Goal: Check status: Check status

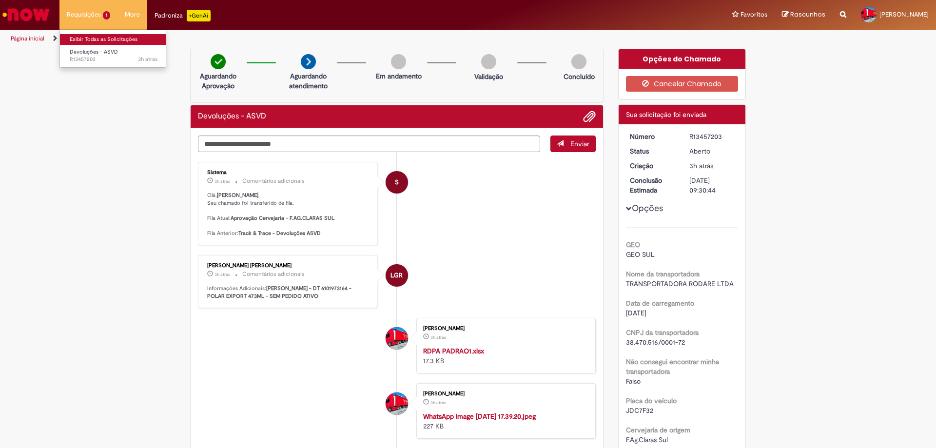
click at [101, 37] on link "Exibir Todas as Solicitações" at bounding box center [113, 39] width 107 height 11
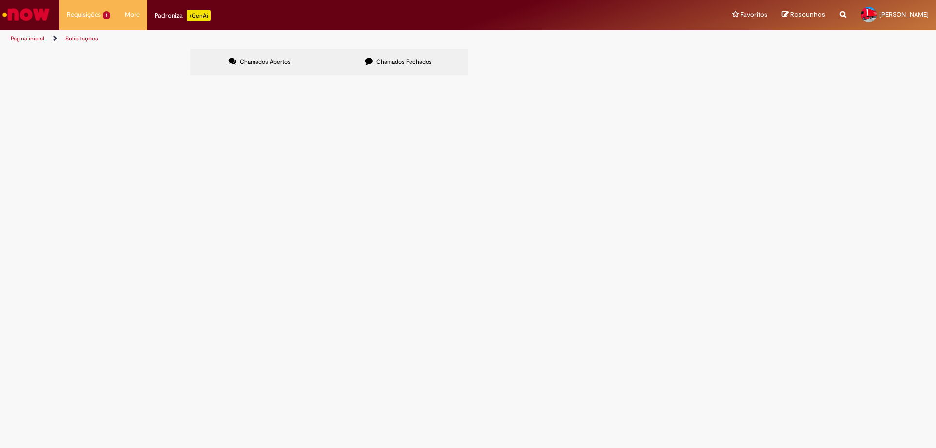
click at [382, 56] on label "Chamados Fechados" at bounding box center [398, 62] width 139 height 26
click at [0, 0] on span "Estadia e Custo Extra - ASVD" at bounding box center [0, 0] width 0 height 0
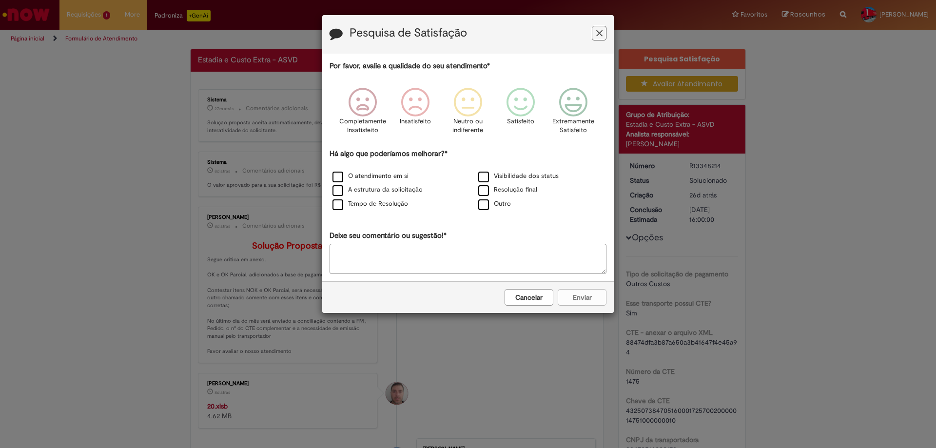
click at [520, 294] on button "Cancelar" at bounding box center [528, 297] width 49 height 17
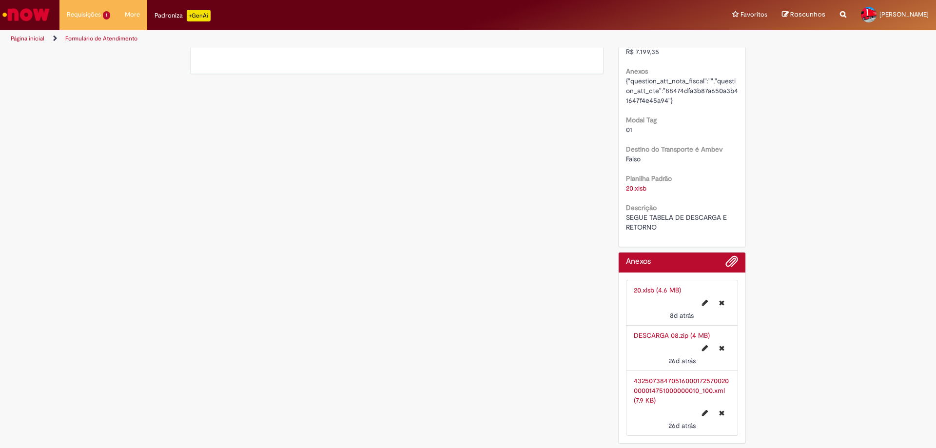
scroll to position [730, 0]
click at [664, 336] on link "DESCARGA 08.zip (4 MB)" at bounding box center [672, 334] width 76 height 9
click at [659, 289] on link "20.xlsb (4.6 MB)" at bounding box center [657, 289] width 47 height 9
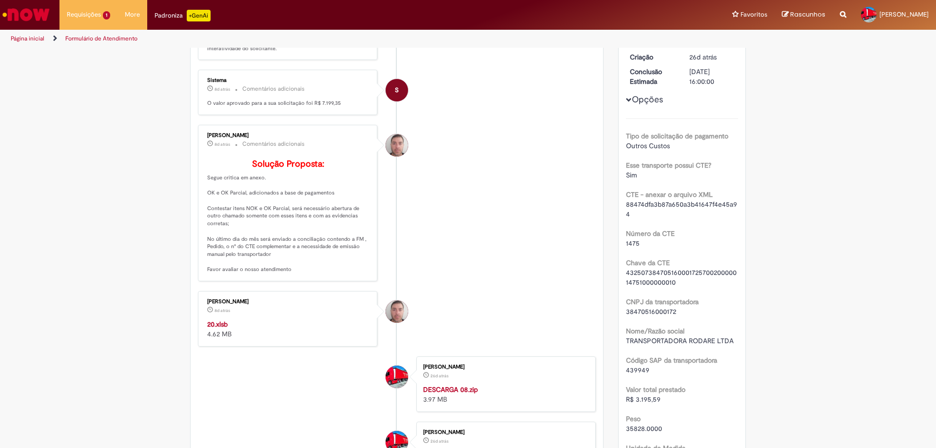
scroll to position [0, 0]
